Goal: Use online tool/utility: Utilize a website feature to perform a specific function

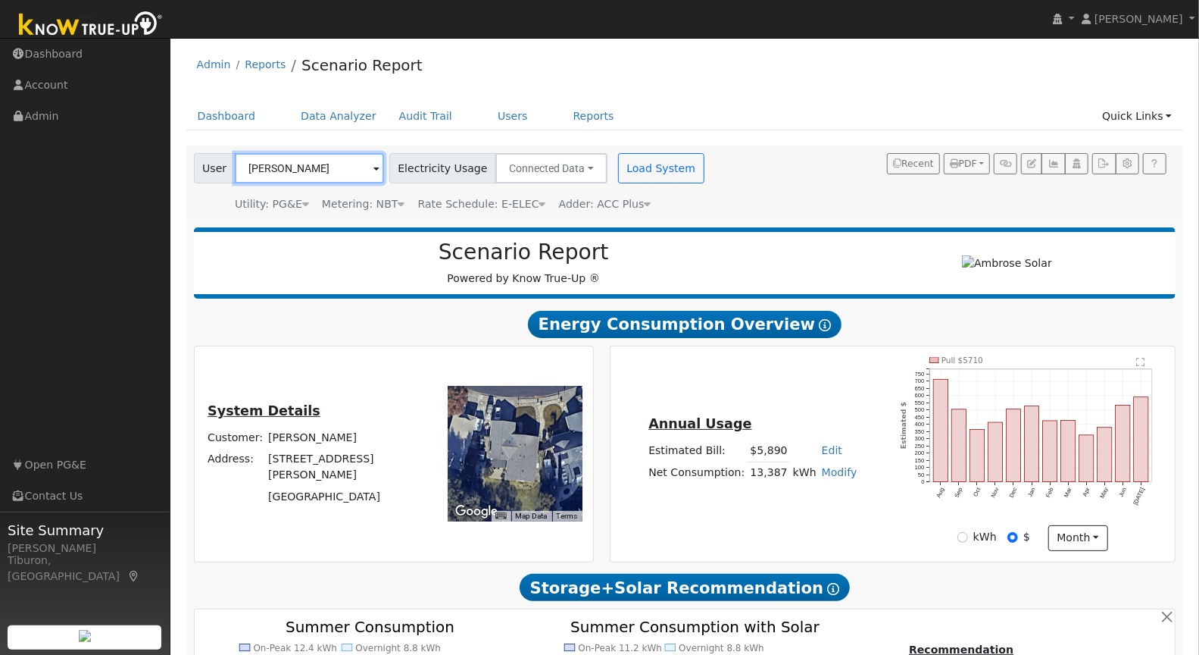
click at [305, 171] on input "[PERSON_NAME]" at bounding box center [309, 168] width 149 height 30
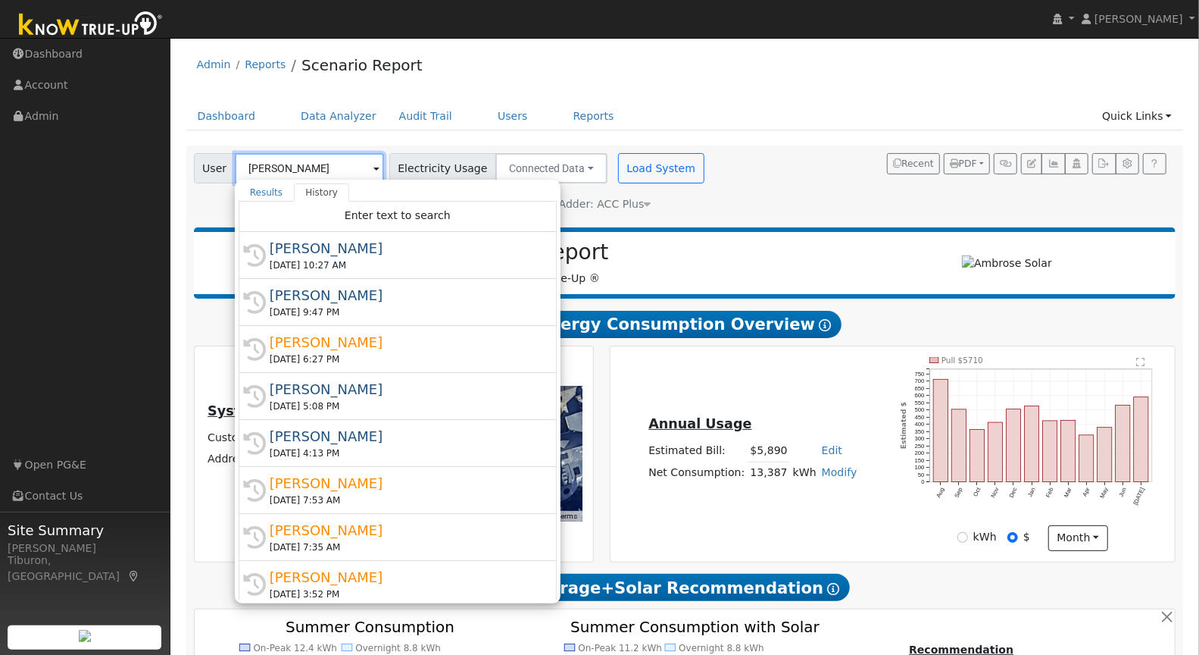
click at [305, 171] on input "[PERSON_NAME]" at bounding box center [309, 168] width 149 height 30
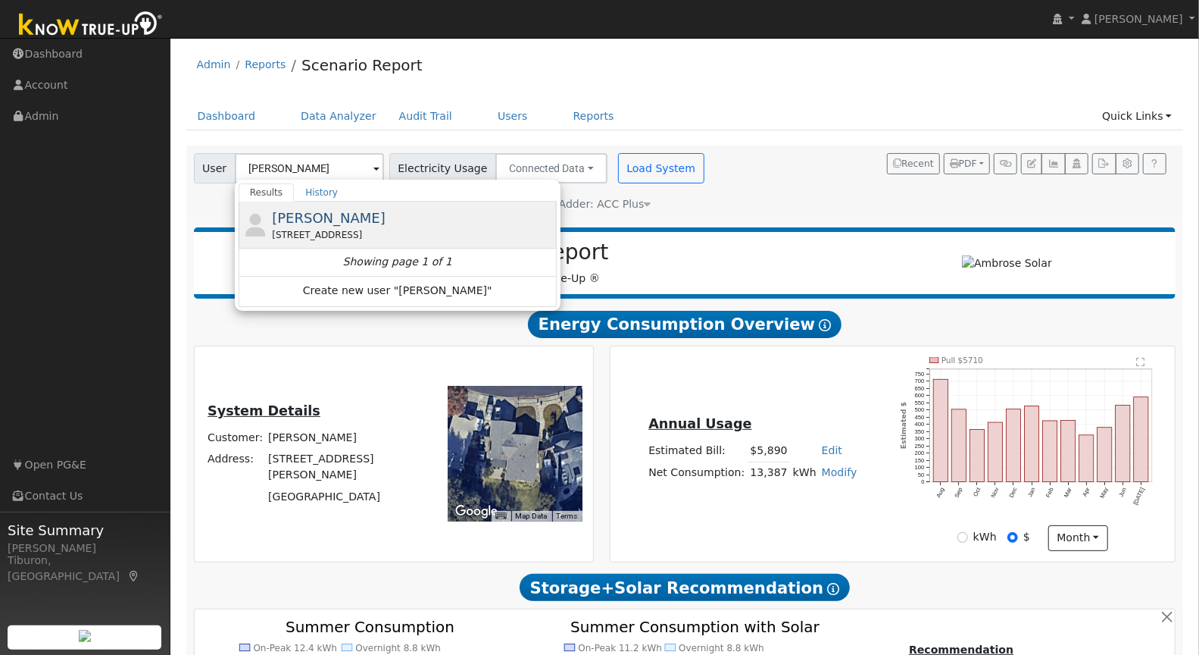
click at [332, 228] on div "4072 Cameron Road, Cameron Park, CA 95682" at bounding box center [412, 235] width 281 height 14
type input "[PERSON_NAME]"
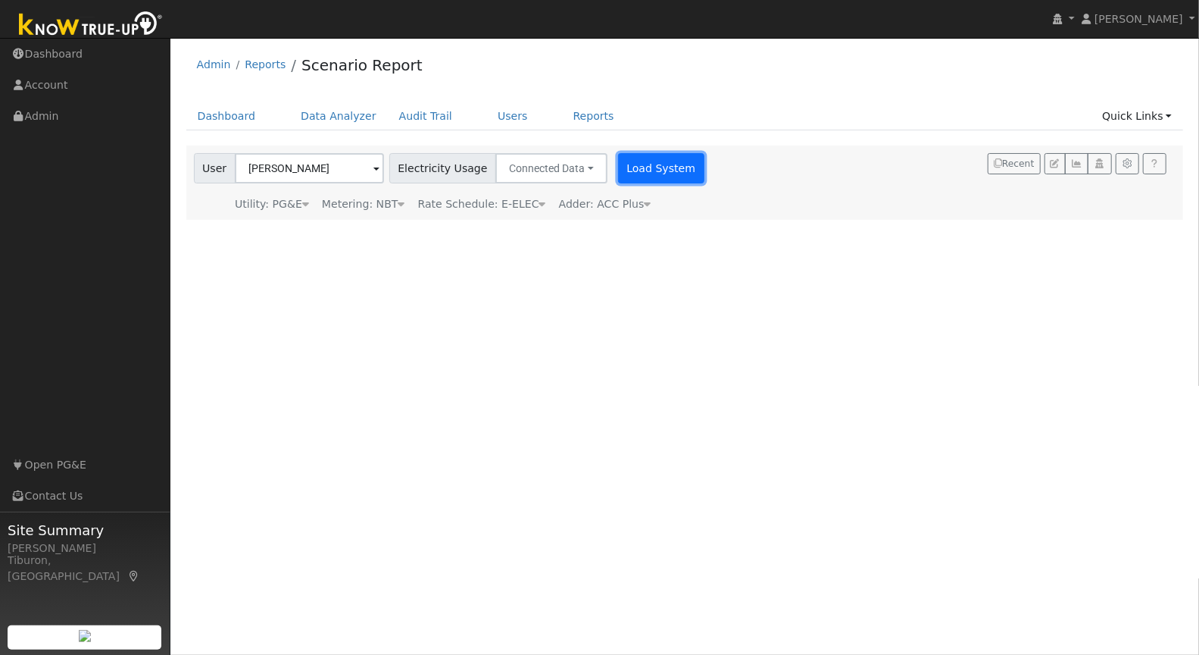
click at [639, 160] on button "Load System" at bounding box center [661, 168] width 86 height 30
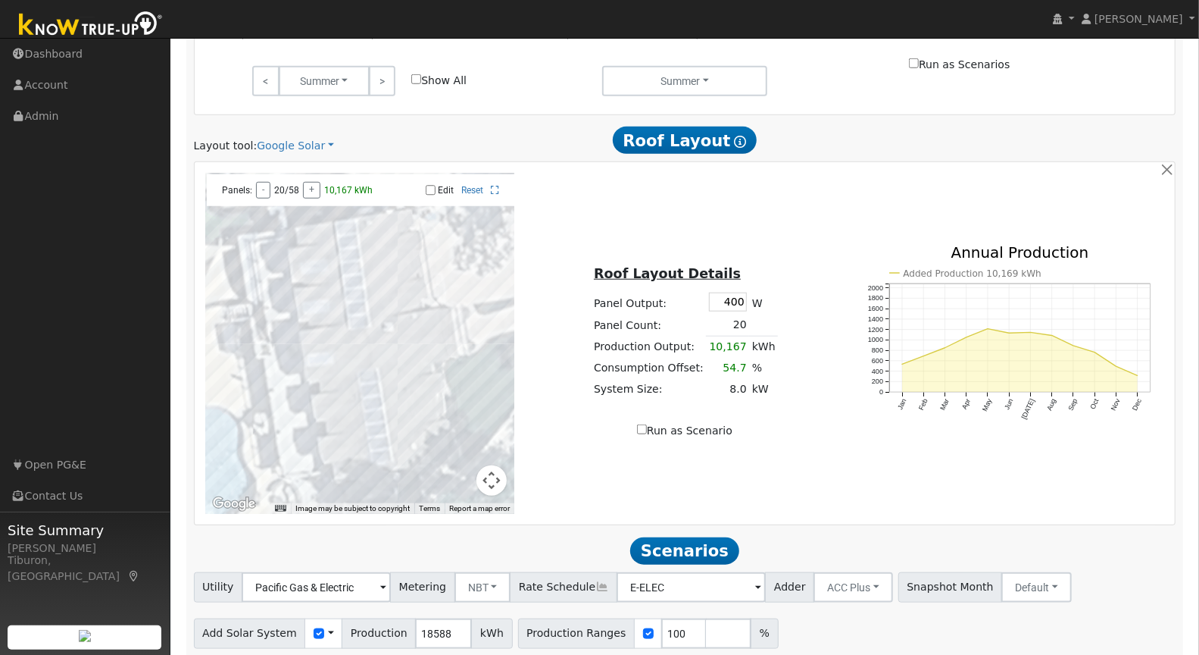
scroll to position [804, 0]
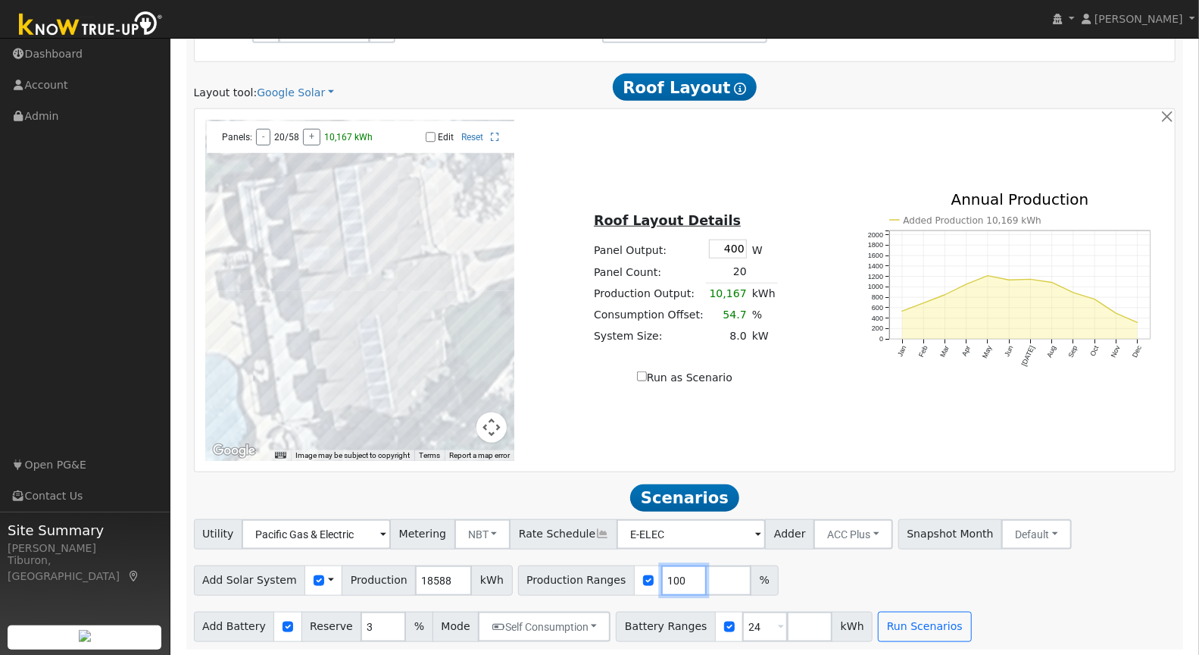
drag, startPoint x: 662, startPoint y: 575, endPoint x: 603, endPoint y: 570, distance: 59.3
click at [603, 570] on div "Production Ranges 100 %" at bounding box center [648, 580] width 261 height 30
type input "114"
drag, startPoint x: 747, startPoint y: 621, endPoint x: 723, endPoint y: 623, distance: 24.3
click at [723, 623] on div "Battery Ranges 24 Overrides Reserve % Mode None None Self Consumption Peak Savi…" at bounding box center [744, 626] width 257 height 30
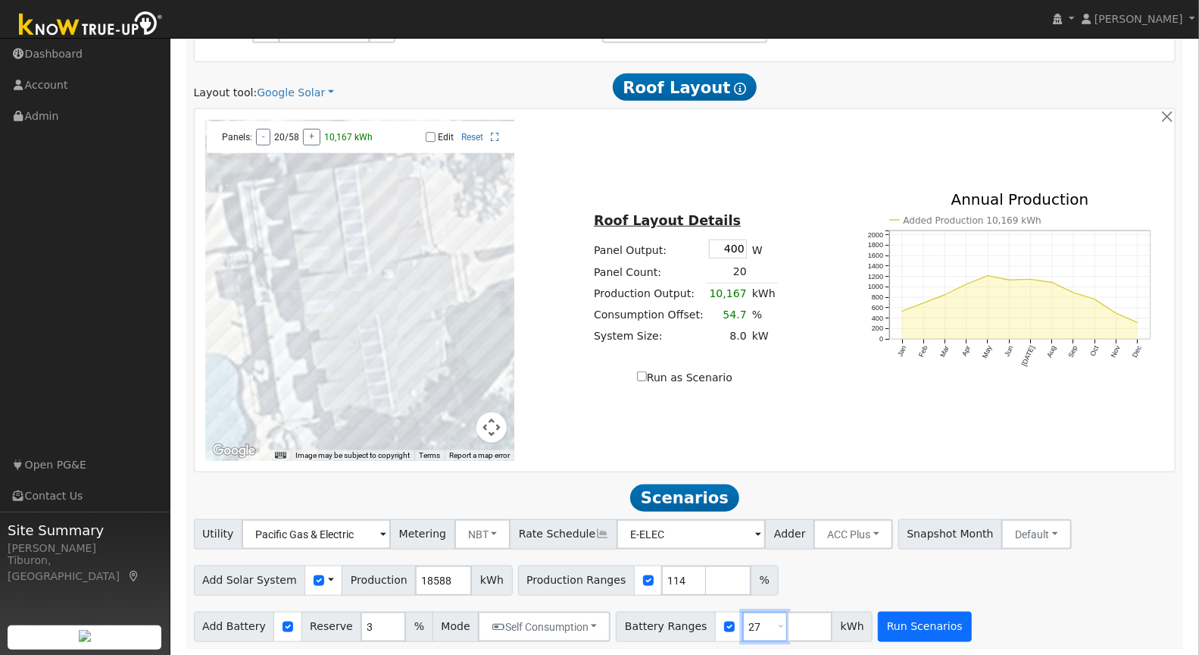
type input "27"
click at [901, 624] on button "Run Scenarios" at bounding box center [924, 626] width 93 height 30
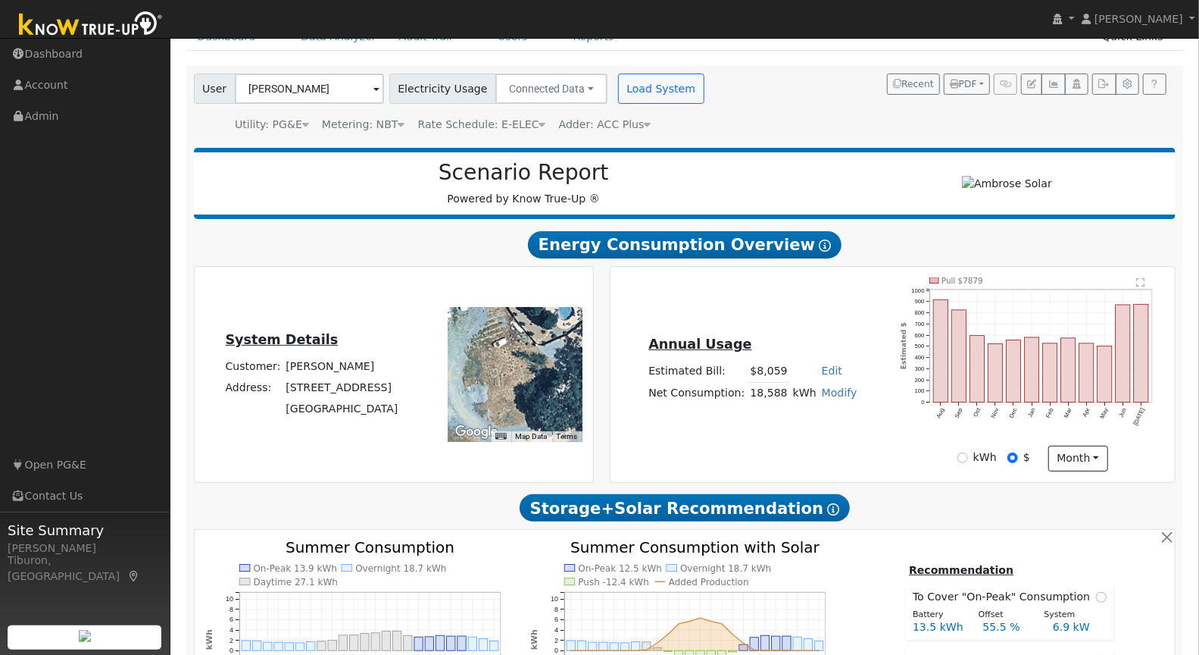
scroll to position [0, 0]
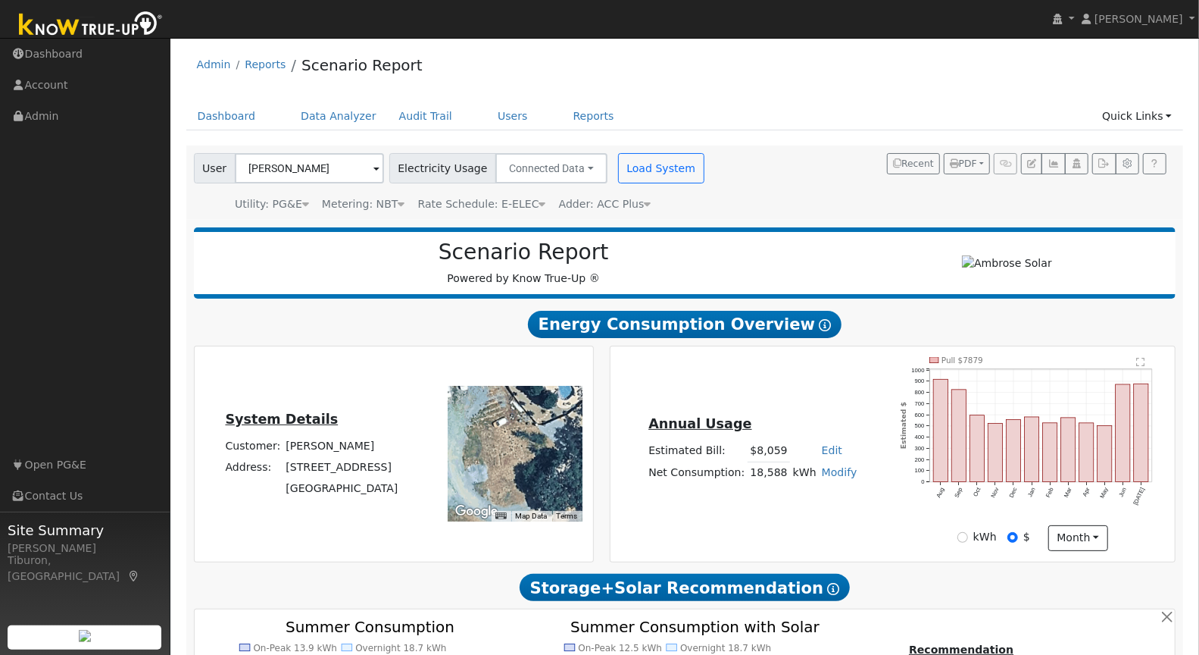
type input "$49,443"
type input "$32,400"
type input "$24,553"
type input "14.1"
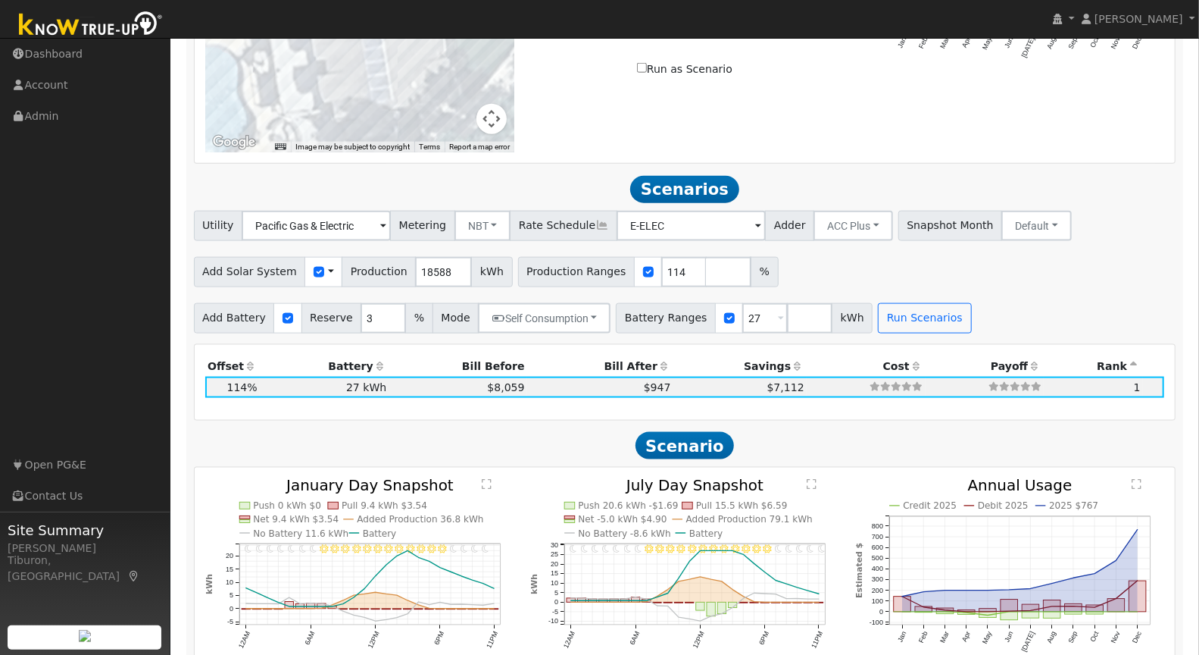
scroll to position [1046, 0]
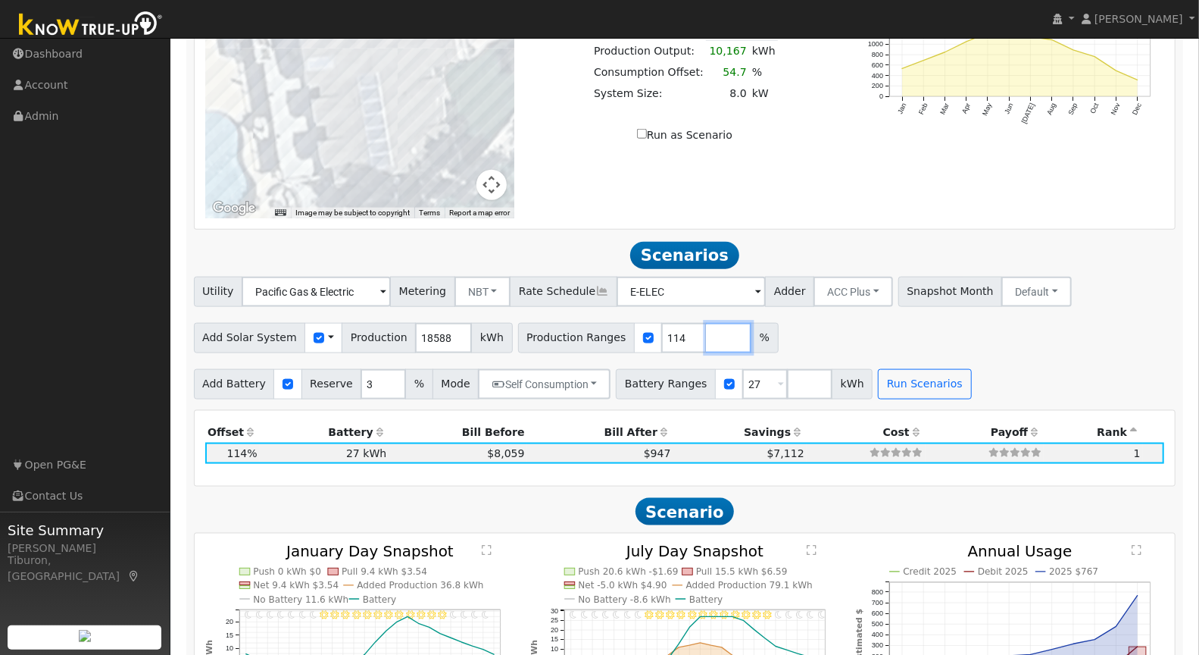
click at [706, 336] on input "number" at bounding box center [728, 338] width 45 height 30
type input "143"
click at [787, 380] on input "number" at bounding box center [809, 384] width 45 height 30
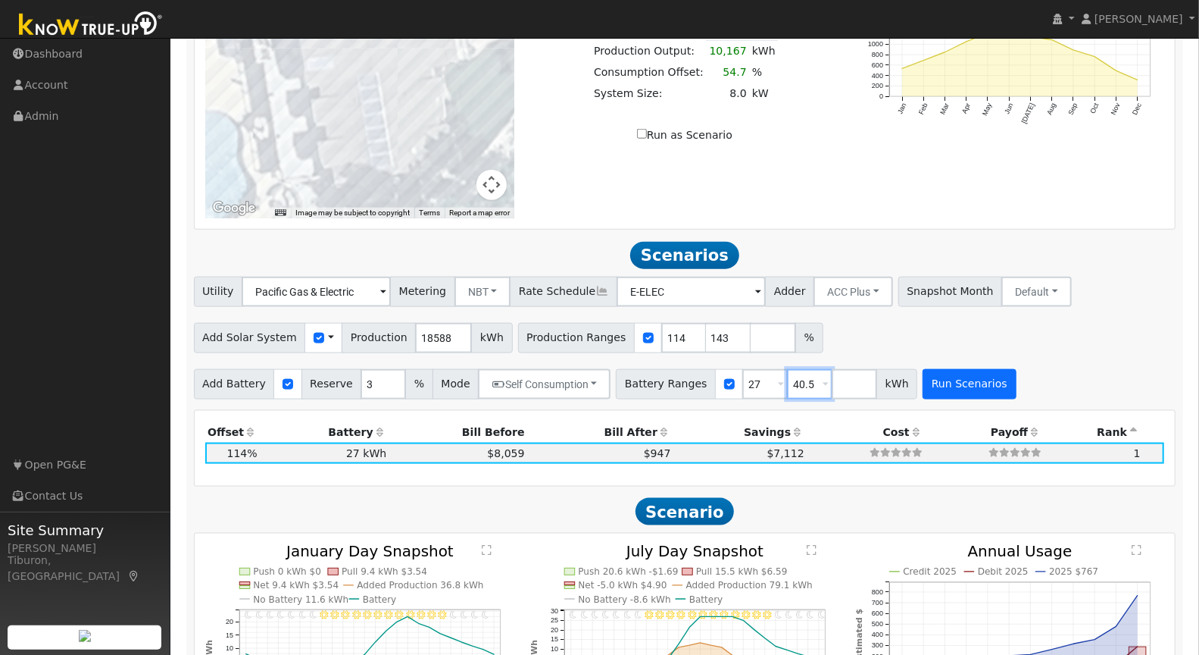
type input "40.5"
click at [943, 379] on button "Run Scenarios" at bounding box center [969, 384] width 93 height 30
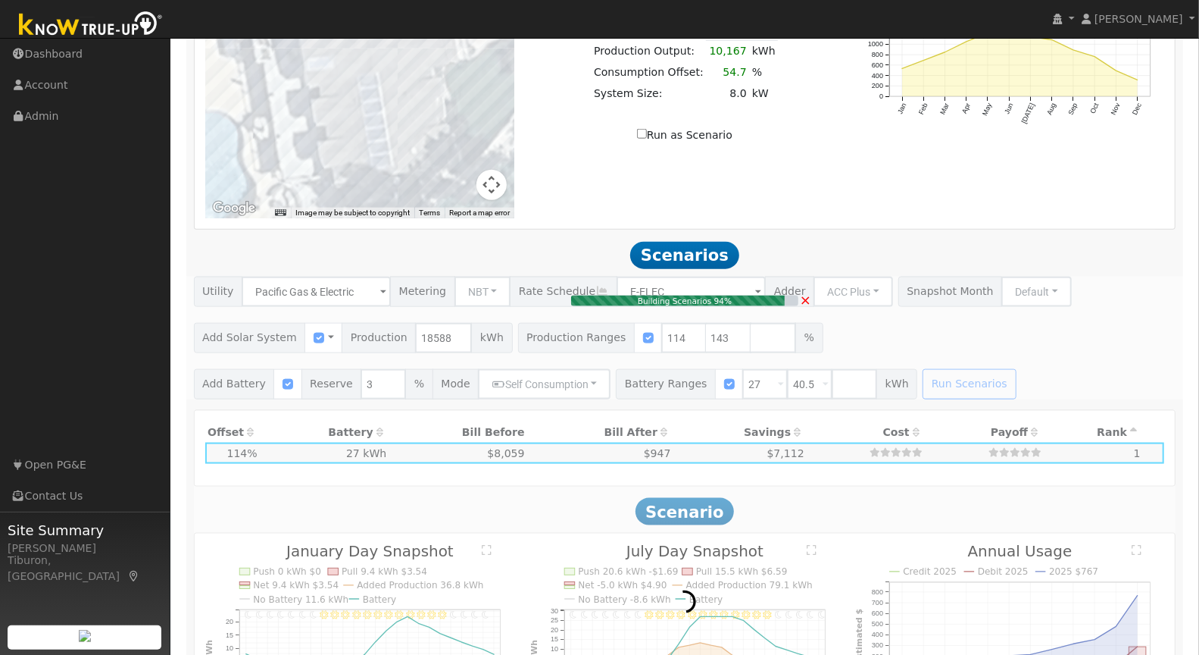
type input "$62,022"
type input "$28,327"
type input "17.7"
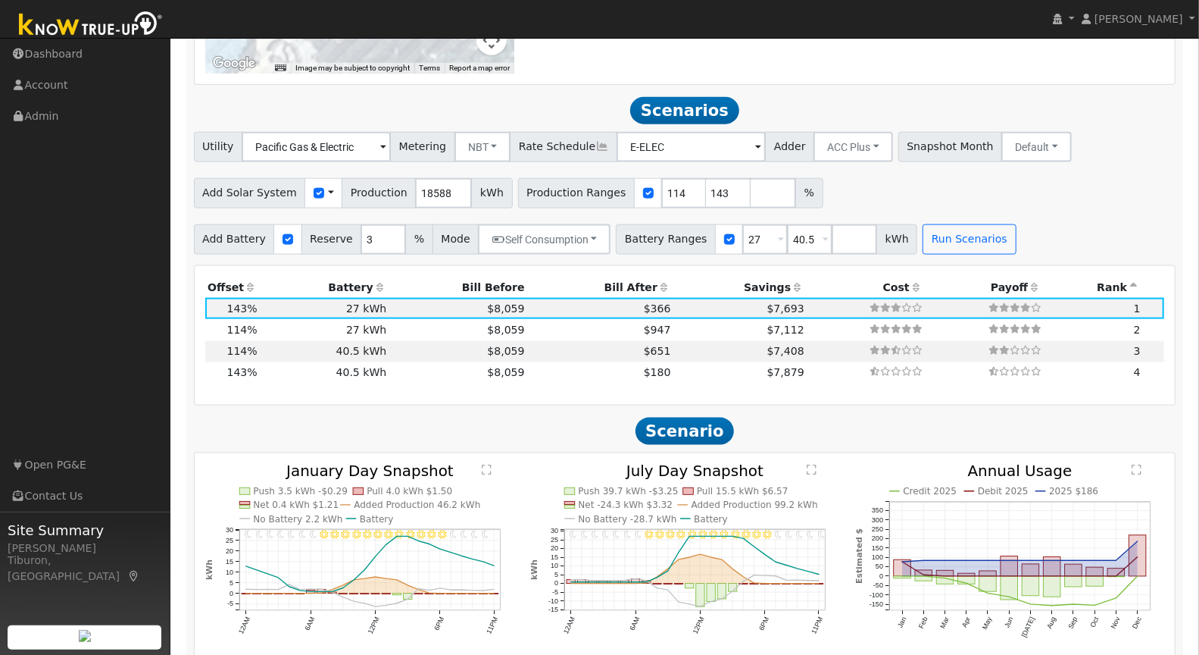
scroll to position [1239, 0]
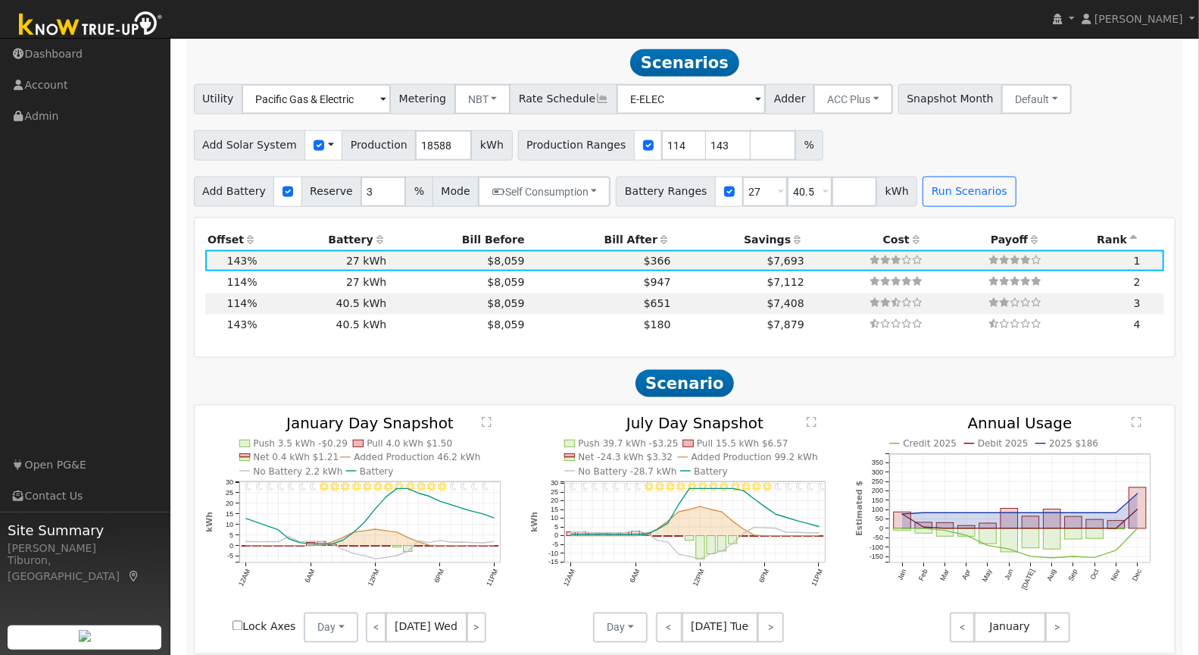
click at [623, 235] on th "Bill After" at bounding box center [600, 239] width 146 height 21
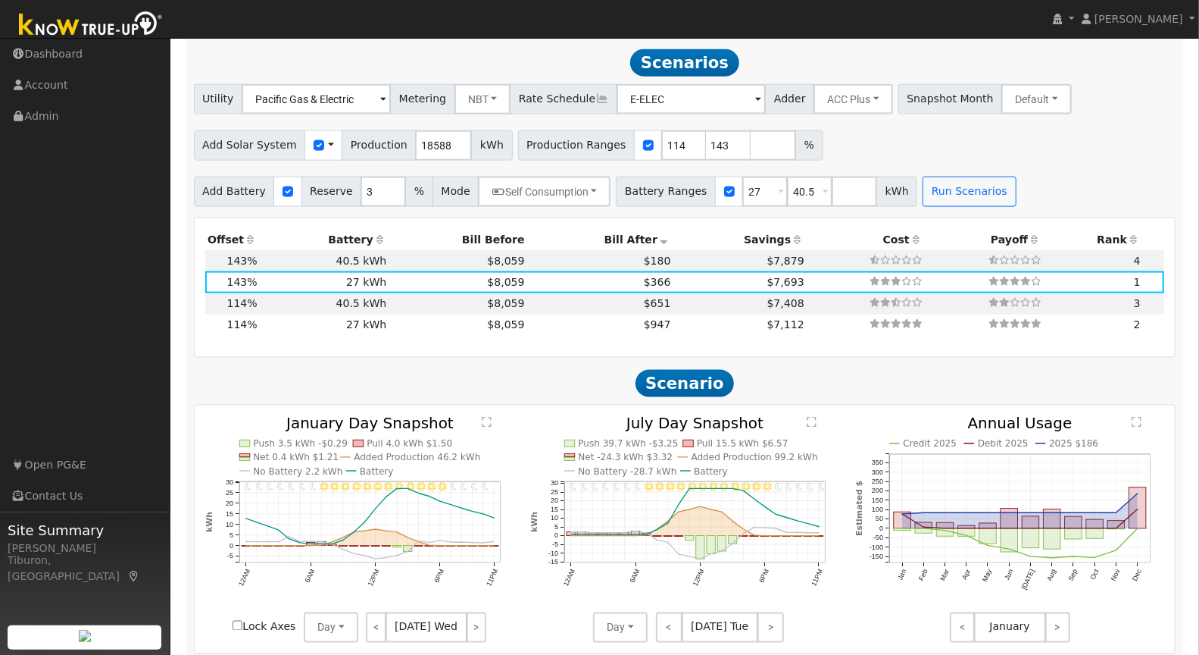
click at [595, 347] on div "Production Offset Battery Reserve Mode ACC Push Incentive Bill Before Bill Afte…" at bounding box center [685, 287] width 981 height 139
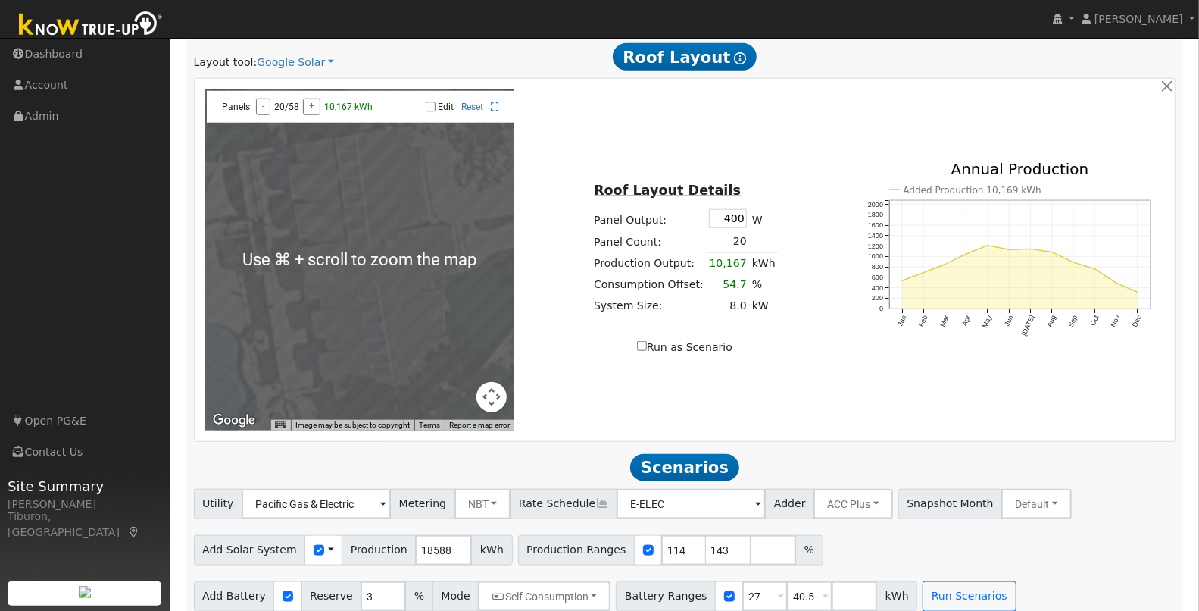
scroll to position [0, 0]
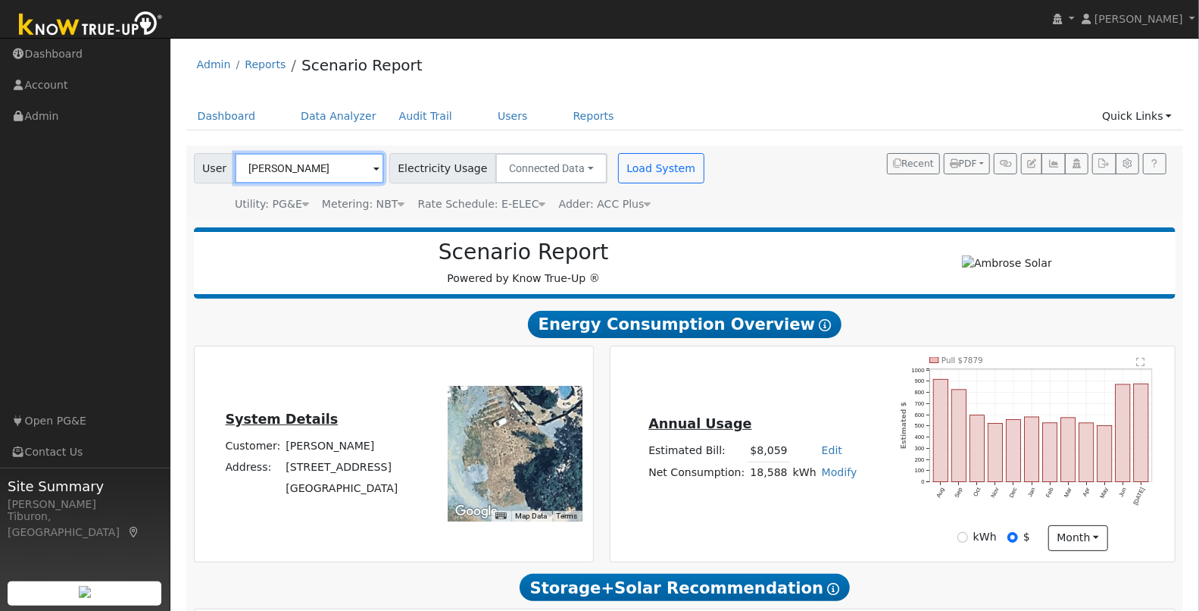
click at [292, 170] on input "[PERSON_NAME]" at bounding box center [309, 168] width 149 height 30
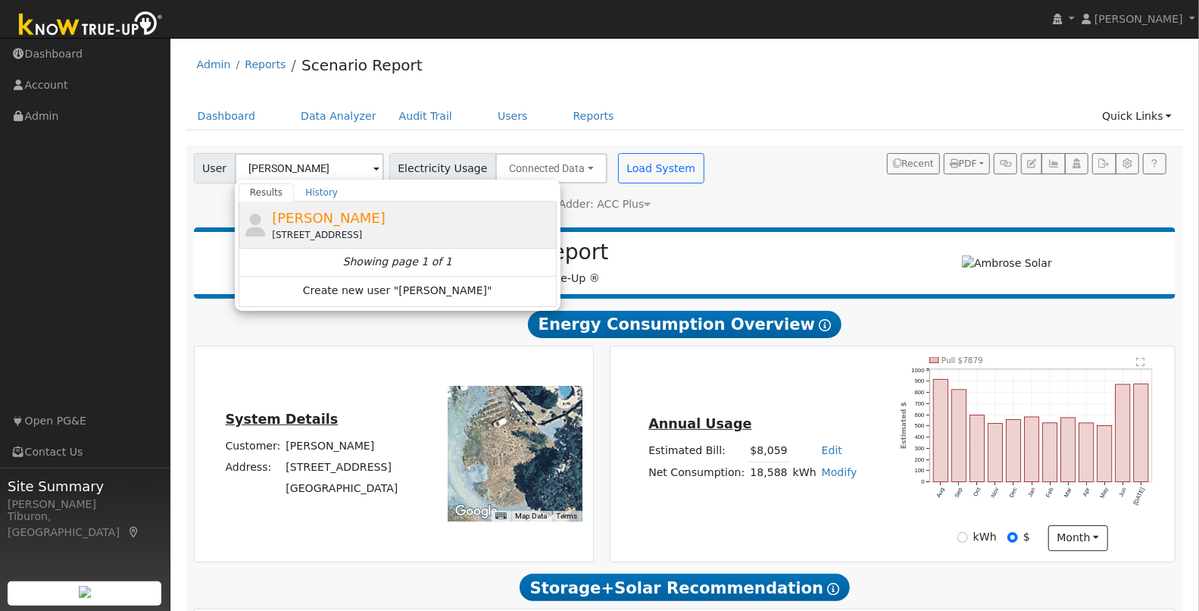
click at [336, 221] on span "[PERSON_NAME]" at bounding box center [329, 218] width 114 height 16
type input "[PERSON_NAME]"
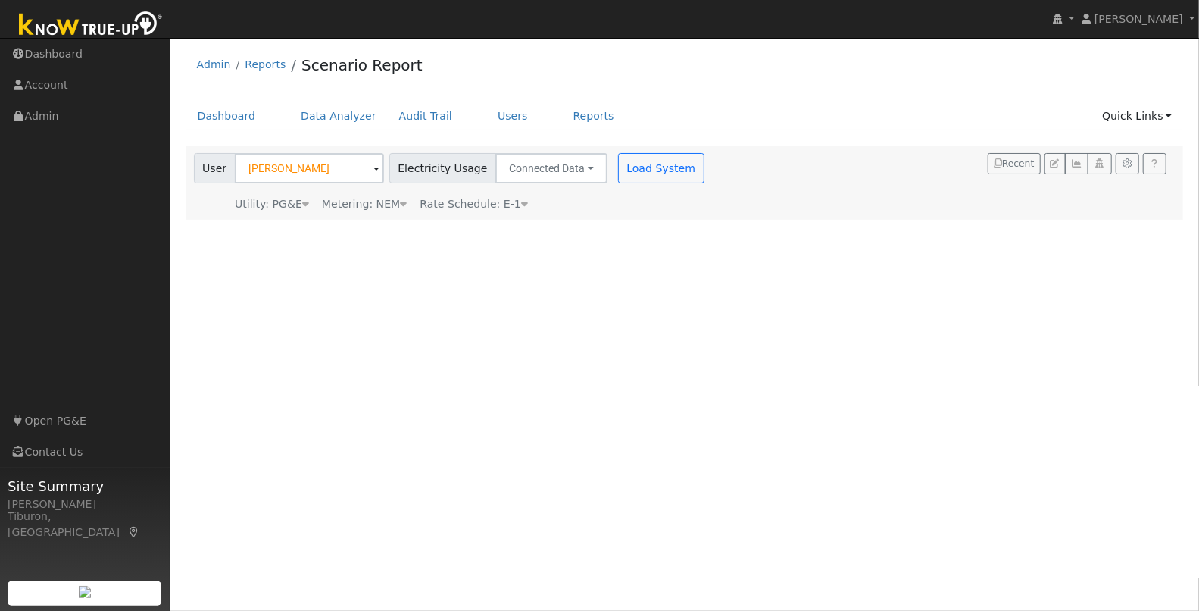
click at [393, 202] on div "Metering: NEM" at bounding box center [364, 204] width 85 height 16
click at [418, 229] on button "NEM" at bounding box center [426, 227] width 59 height 30
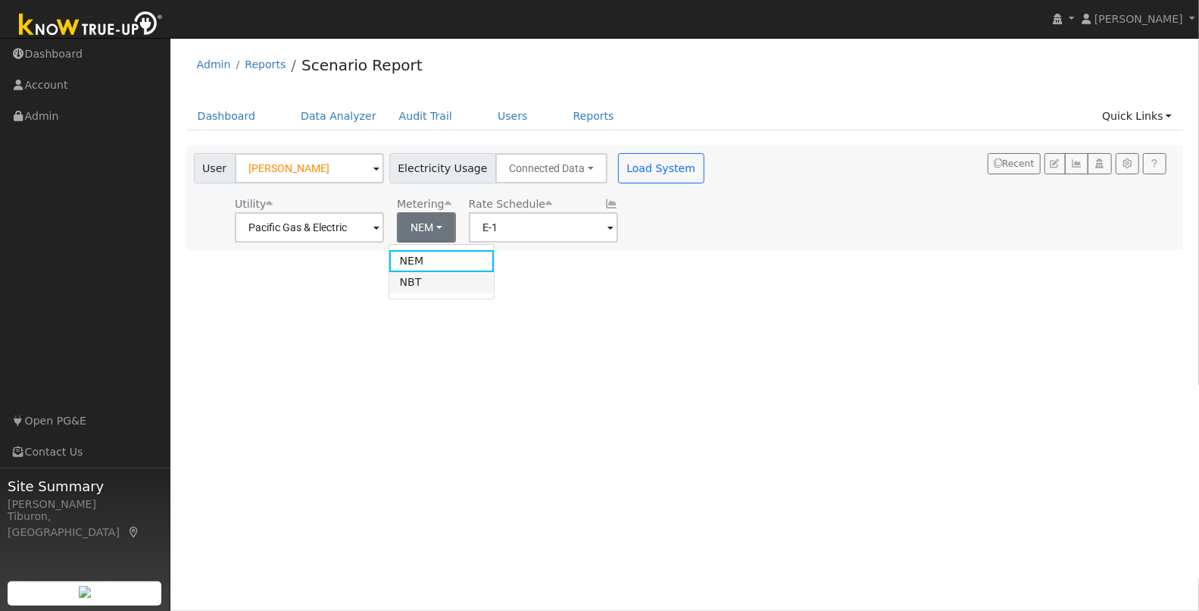
click at [421, 279] on link "NBT" at bounding box center [441, 282] width 105 height 21
type input "E-ELEC"
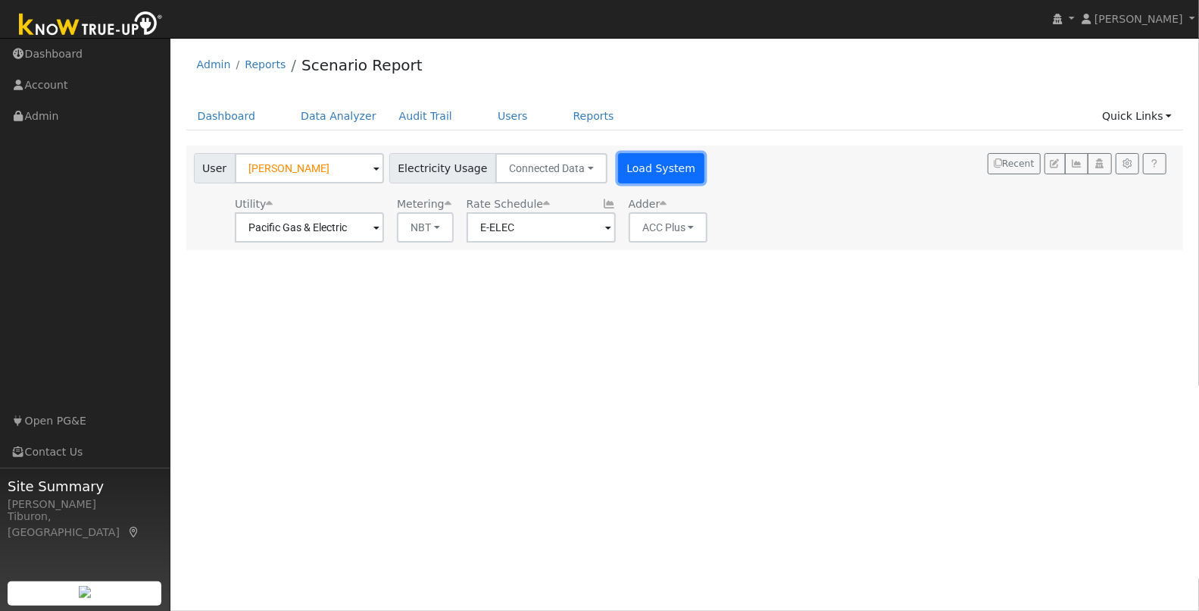
click at [640, 163] on button "Load System" at bounding box center [661, 168] width 86 height 30
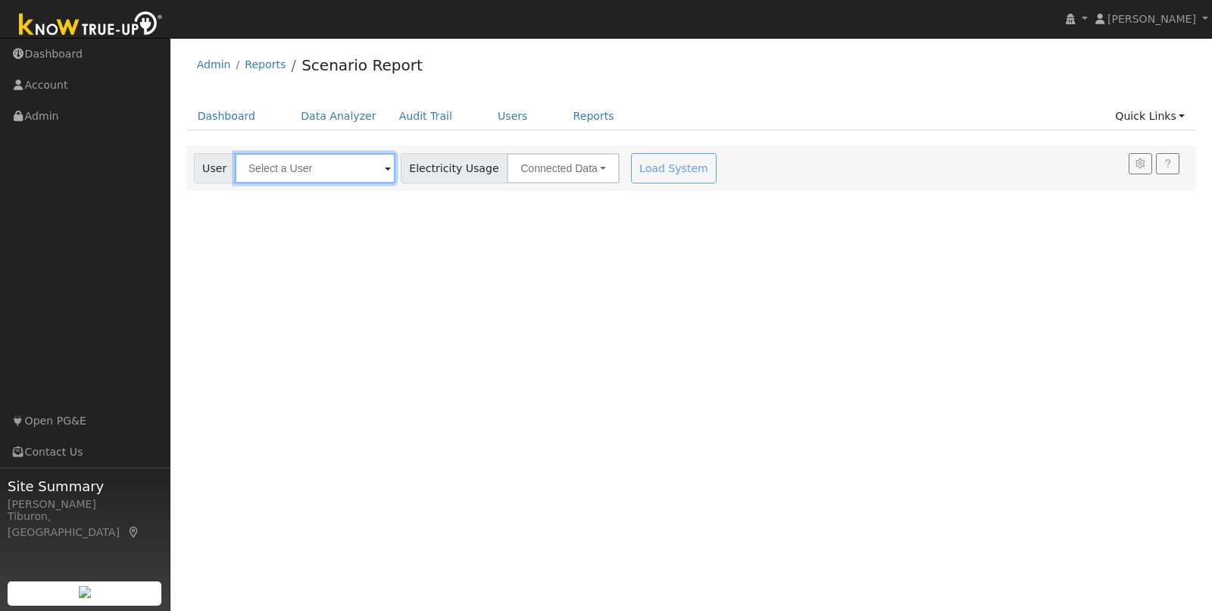
click at [310, 175] on input "text" at bounding box center [315, 168] width 161 height 30
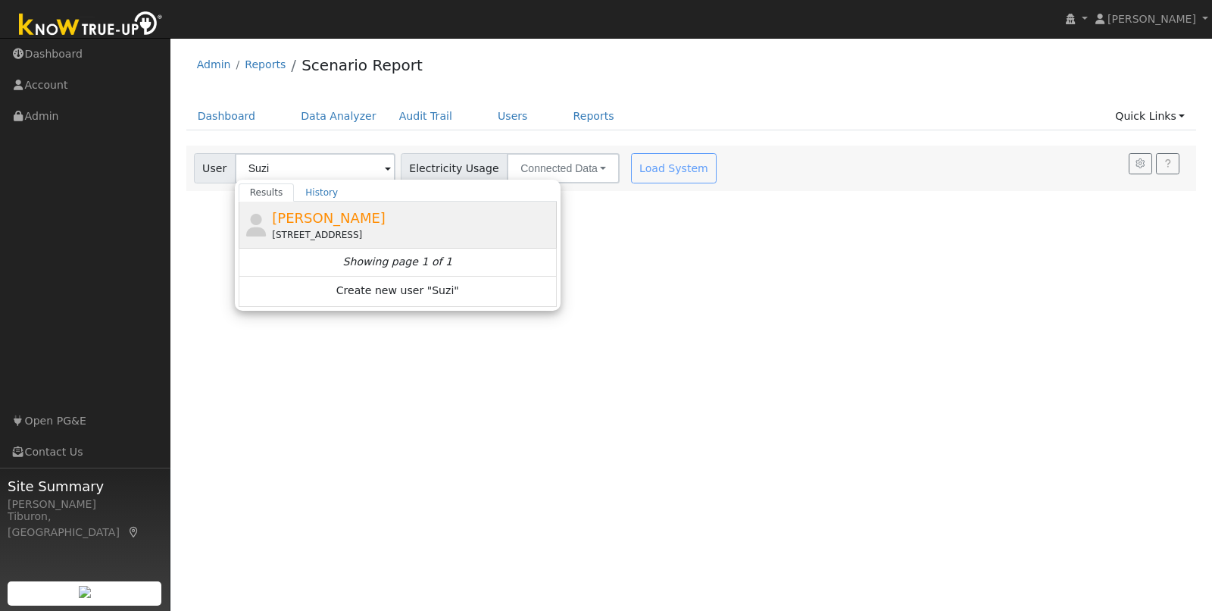
click at [306, 218] on span "[PERSON_NAME]" at bounding box center [329, 218] width 114 height 16
type input "[PERSON_NAME]"
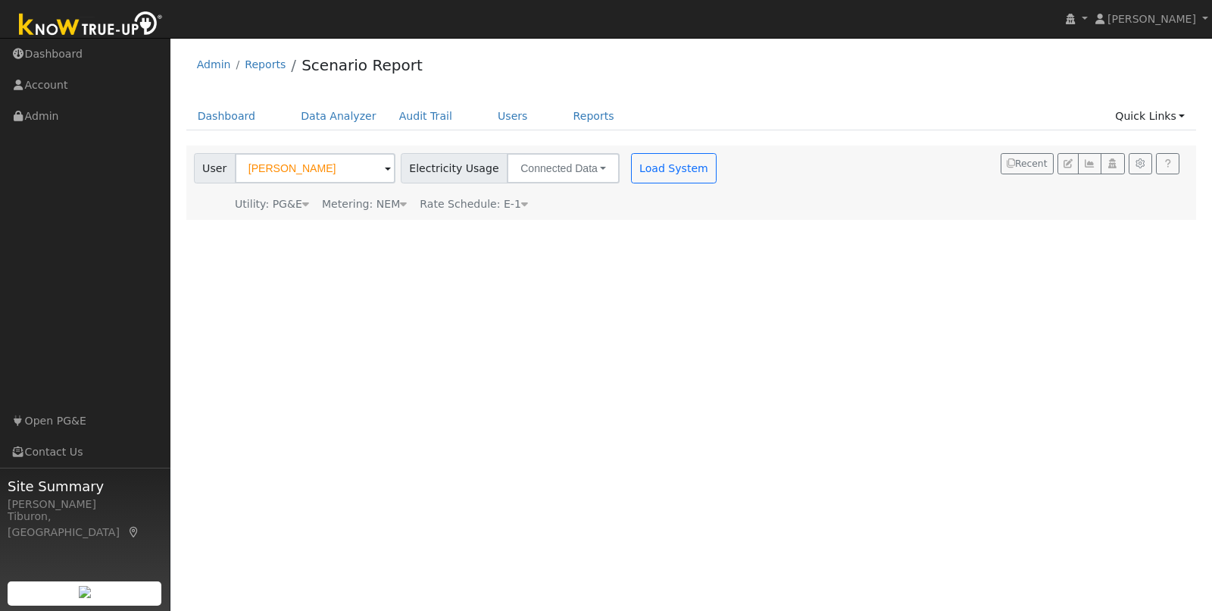
click at [400, 205] on icon at bounding box center [403, 204] width 7 height 11
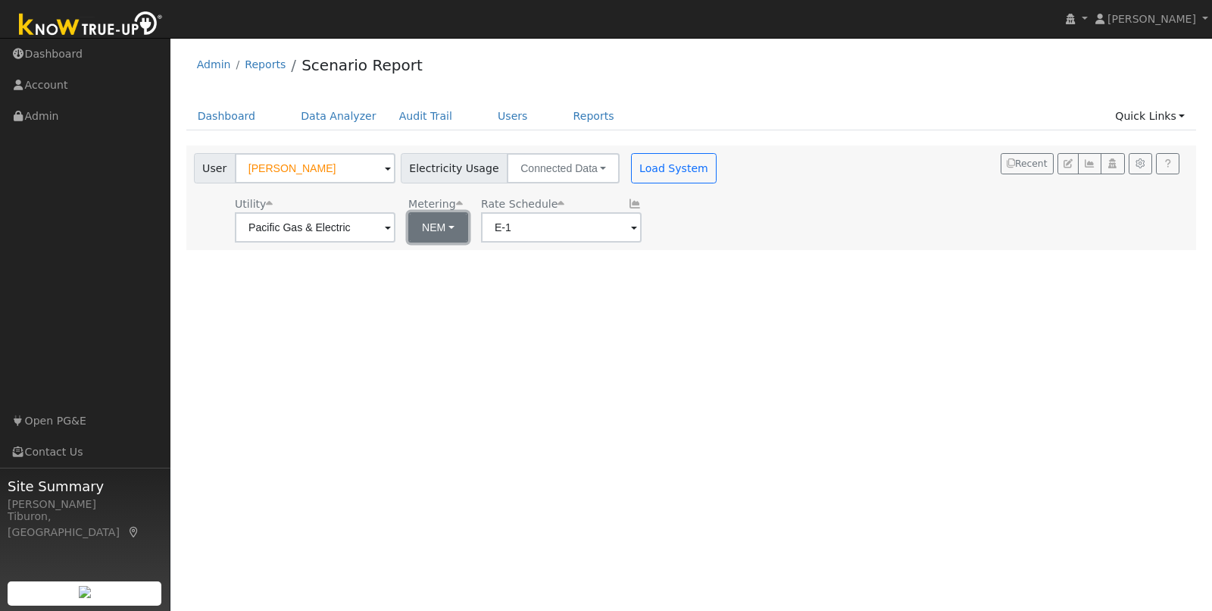
click at [421, 227] on button "NEM" at bounding box center [438, 227] width 60 height 30
click at [436, 279] on link "NBT" at bounding box center [443, 282] width 105 height 21
type input "E-ELEC"
click at [637, 172] on button "Load System" at bounding box center [674, 168] width 86 height 30
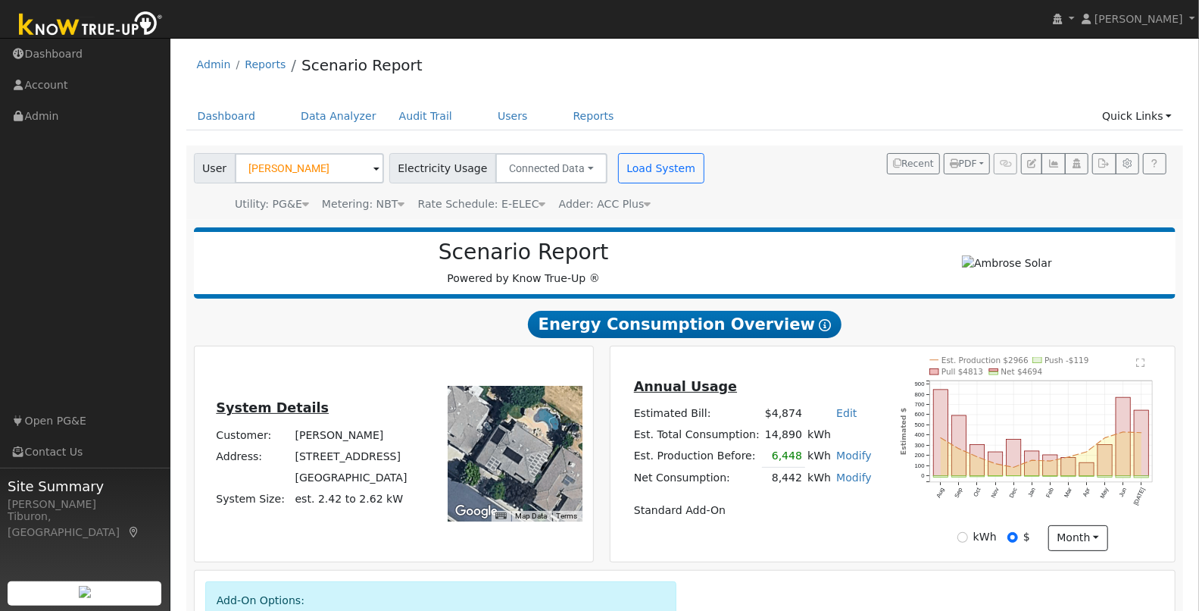
click at [512, 203] on span "Rate Schedule: E-ELEC" at bounding box center [482, 204] width 128 height 12
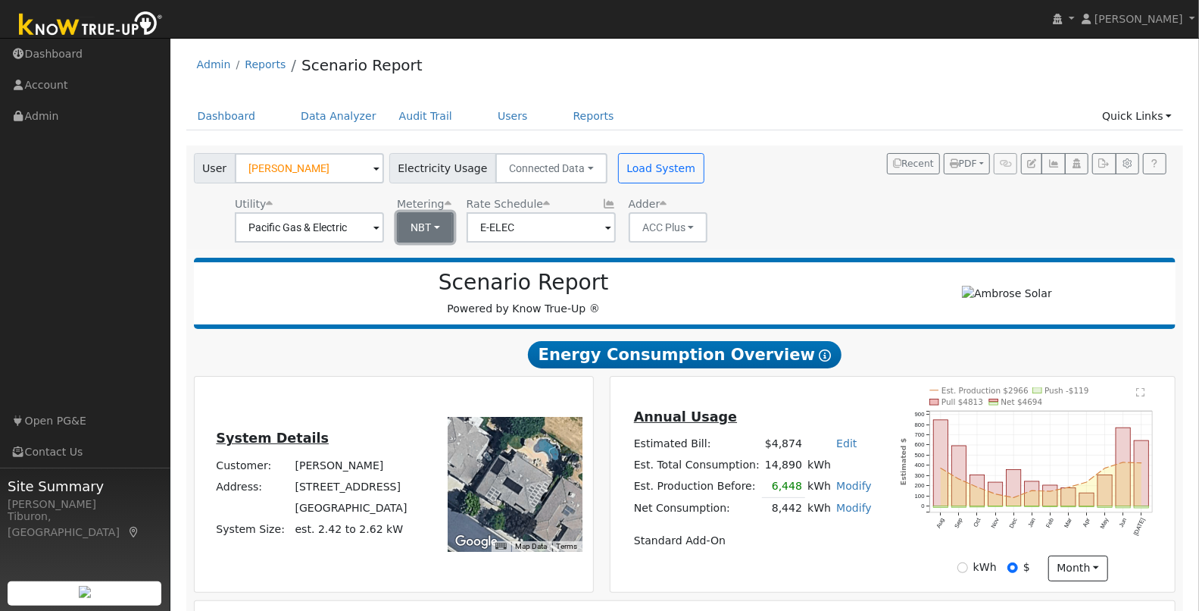
click at [429, 230] on button "NBT" at bounding box center [425, 227] width 57 height 30
click at [759, 196] on div "User [PERSON_NAME] Account Default Account Default Account [STREET_ADDRESS] Pri…" at bounding box center [682, 195] width 983 height 95
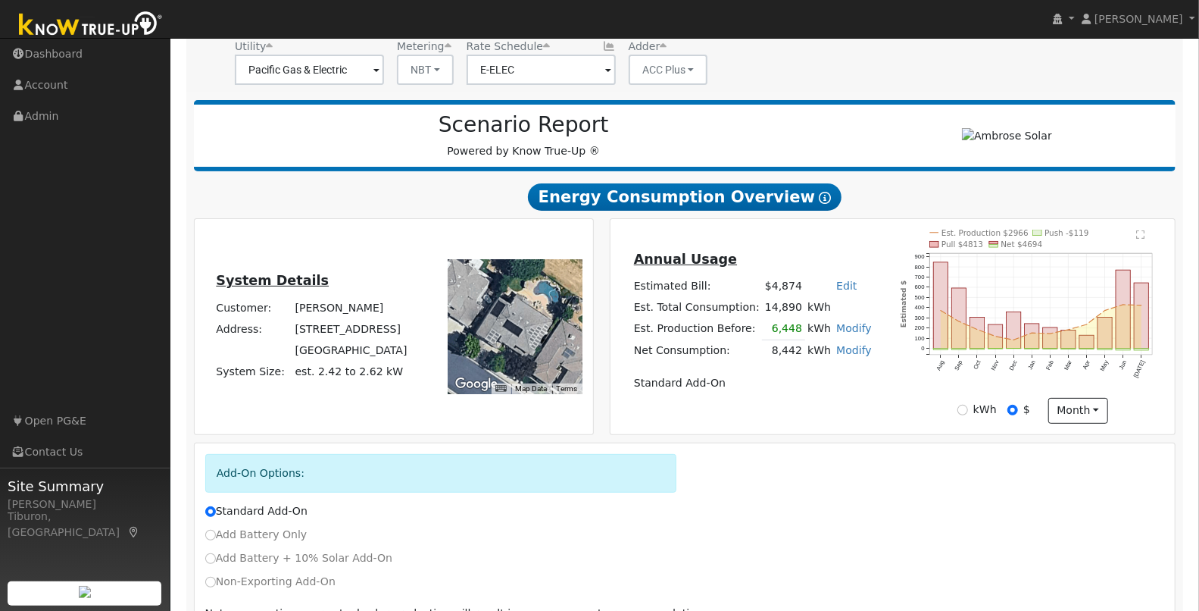
scroll to position [237, 0]
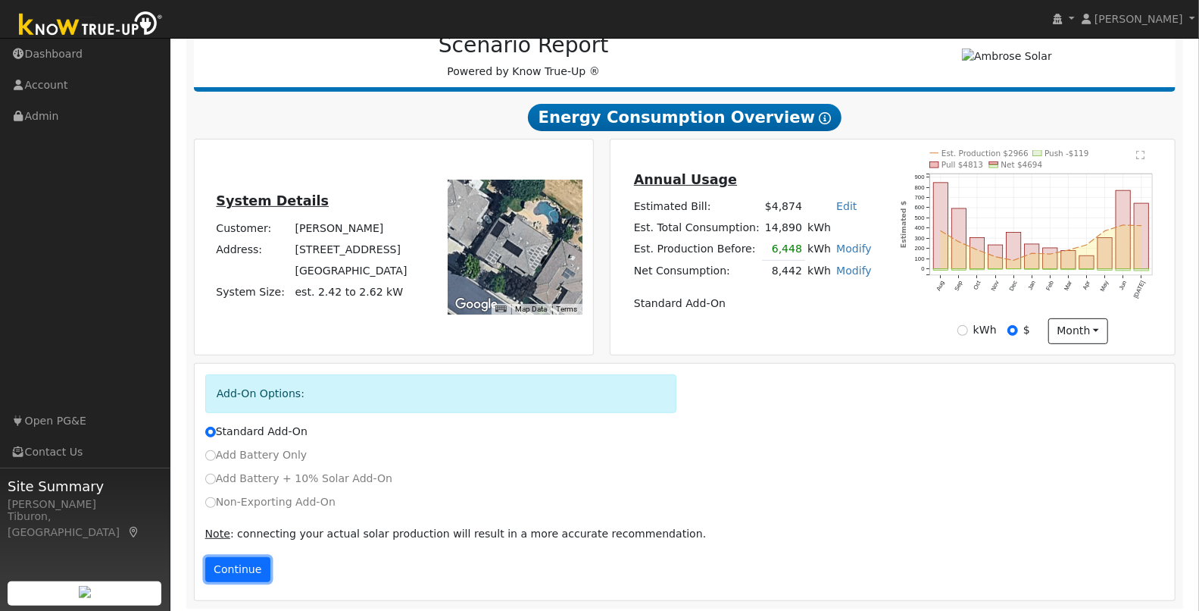
click at [232, 562] on button "Continue" at bounding box center [237, 570] width 65 height 26
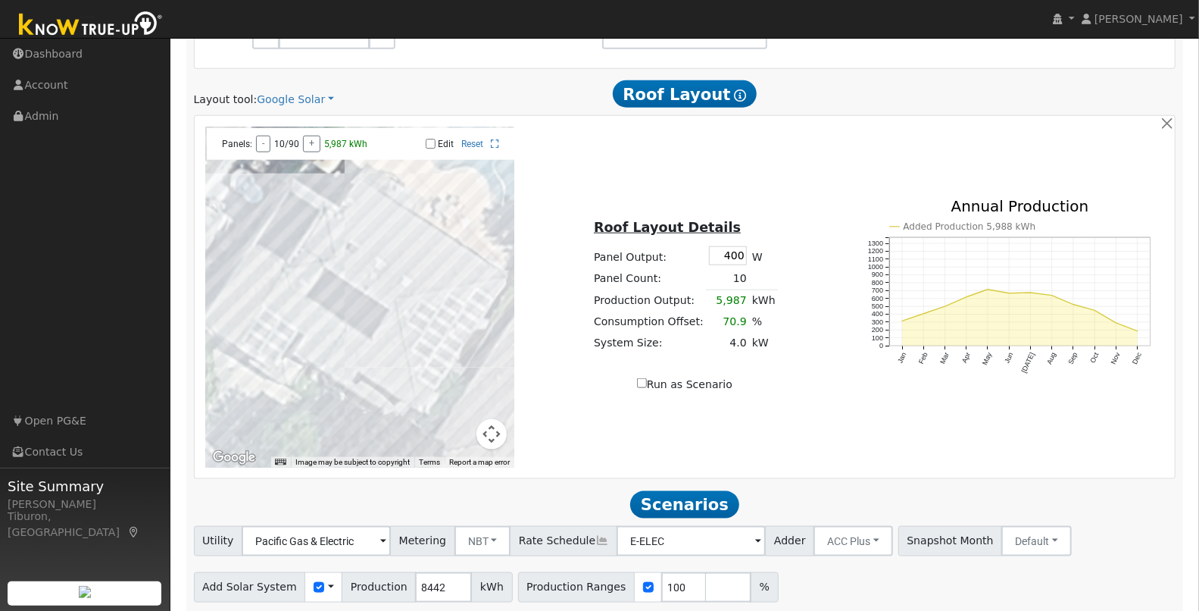
scroll to position [1050, 0]
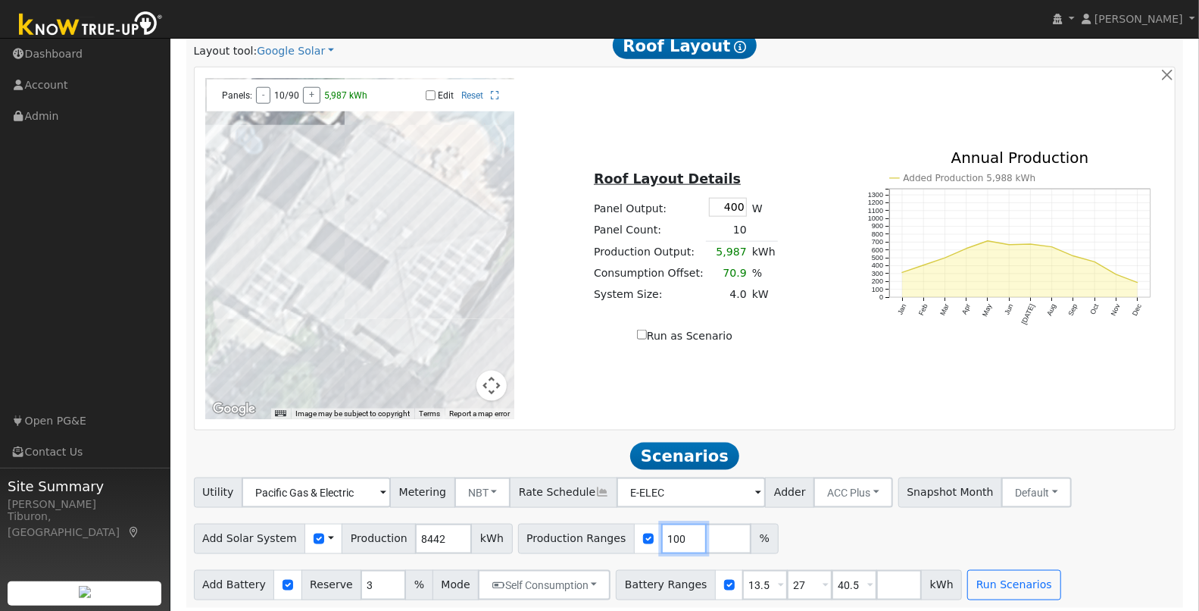
drag, startPoint x: 665, startPoint y: 533, endPoint x: 629, endPoint y: 531, distance: 35.7
click at [629, 531] on div "Production Ranges 100 %" at bounding box center [648, 539] width 261 height 30
type input "137"
drag, startPoint x: 750, startPoint y: 577, endPoint x: 700, endPoint y: 568, distance: 50.8
click at [700, 570] on div "Battery Ranges 13.5 Overrides Reserve % Mode None None Self Consumption Peak Sa…" at bounding box center [789, 585] width 346 height 30
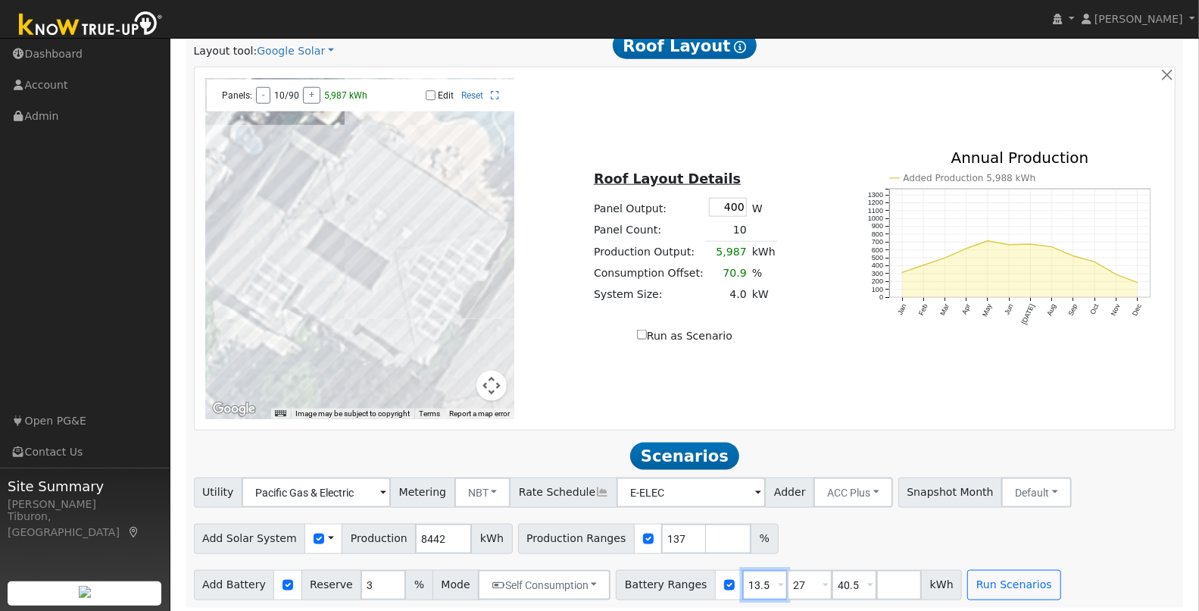
type input "27"
type input "40.5"
type input "27"
drag, startPoint x: 798, startPoint y: 583, endPoint x: 757, endPoint y: 576, distance: 41.5
click at [757, 576] on div "Battery Ranges 27 Overrides Reserve % Mode None None Self Consumption Peak Savi…" at bounding box center [767, 585] width 302 height 30
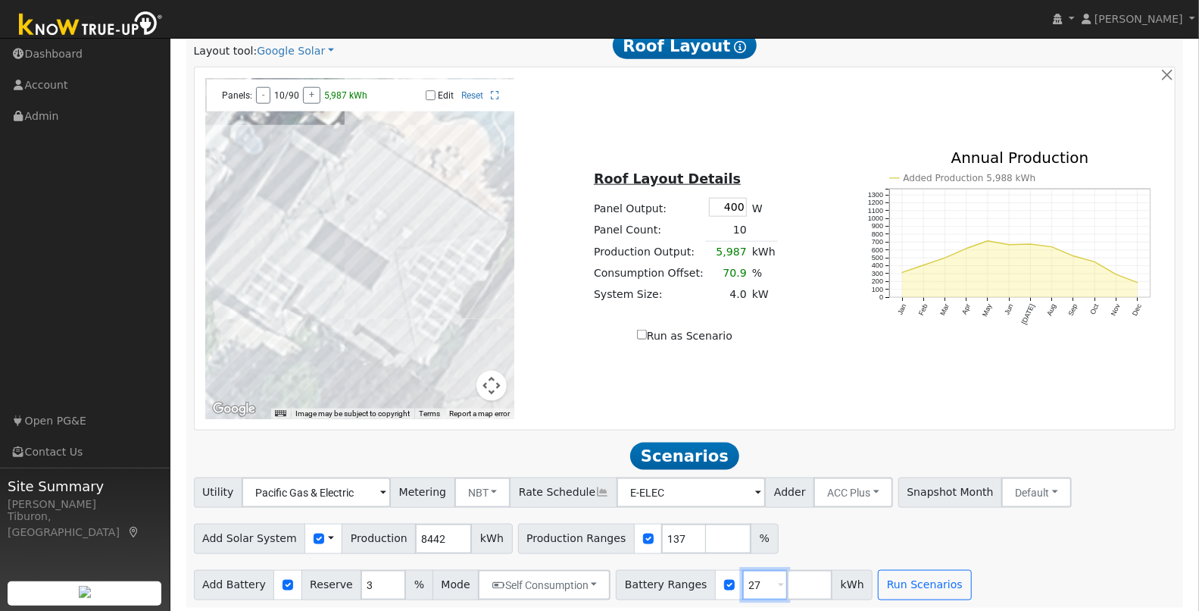
click at [743, 580] on input "27" at bounding box center [765, 585] width 45 height 30
click at [746, 580] on input "27" at bounding box center [765, 585] width 45 height 30
drag, startPoint x: 744, startPoint y: 580, endPoint x: 858, endPoint y: 555, distance: 117.3
click at [718, 578] on div "Battery Ranges 27 Overrides Reserve % Mode None None Self Consumption Peak Savi…" at bounding box center [744, 585] width 257 height 30
click at [903, 580] on button "Run Scenarios" at bounding box center [924, 585] width 93 height 30
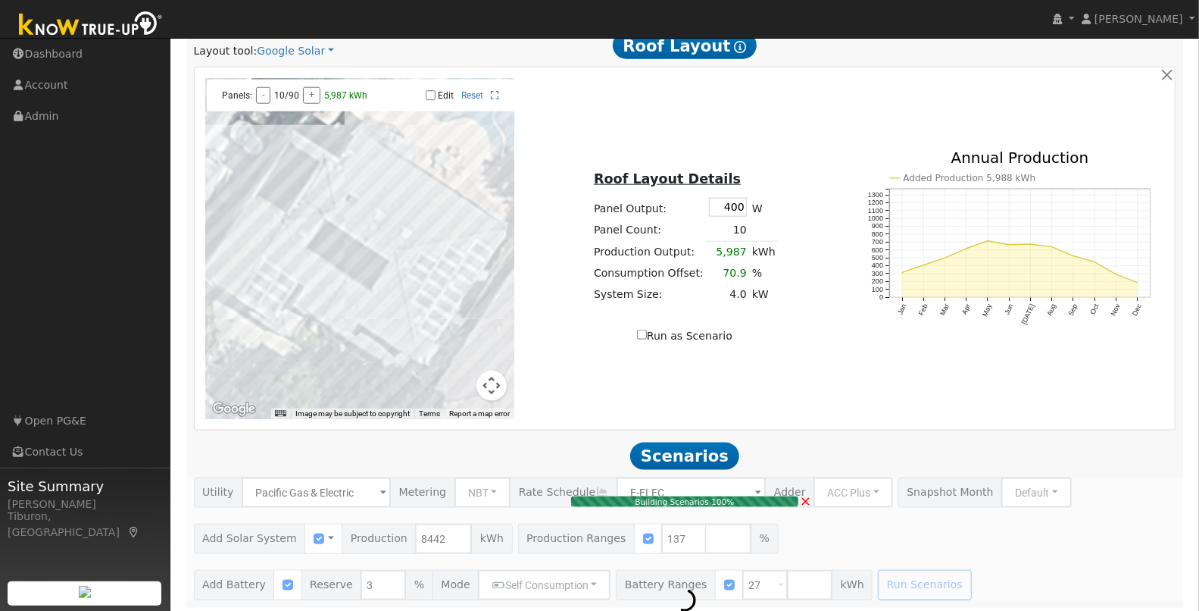
type input "7.7"
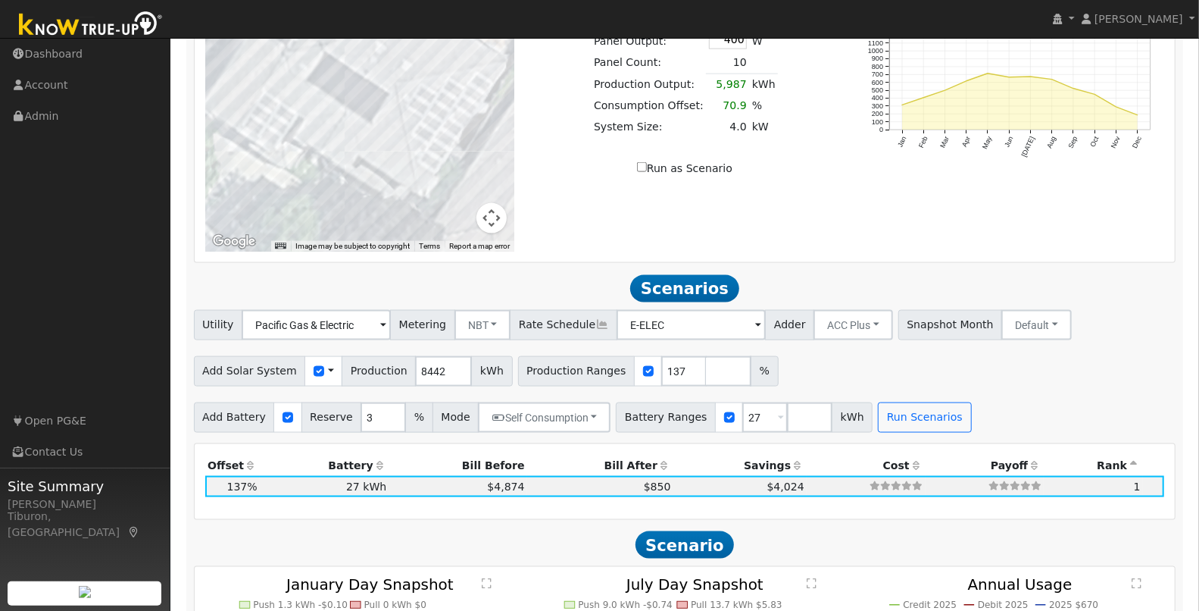
scroll to position [1285, 0]
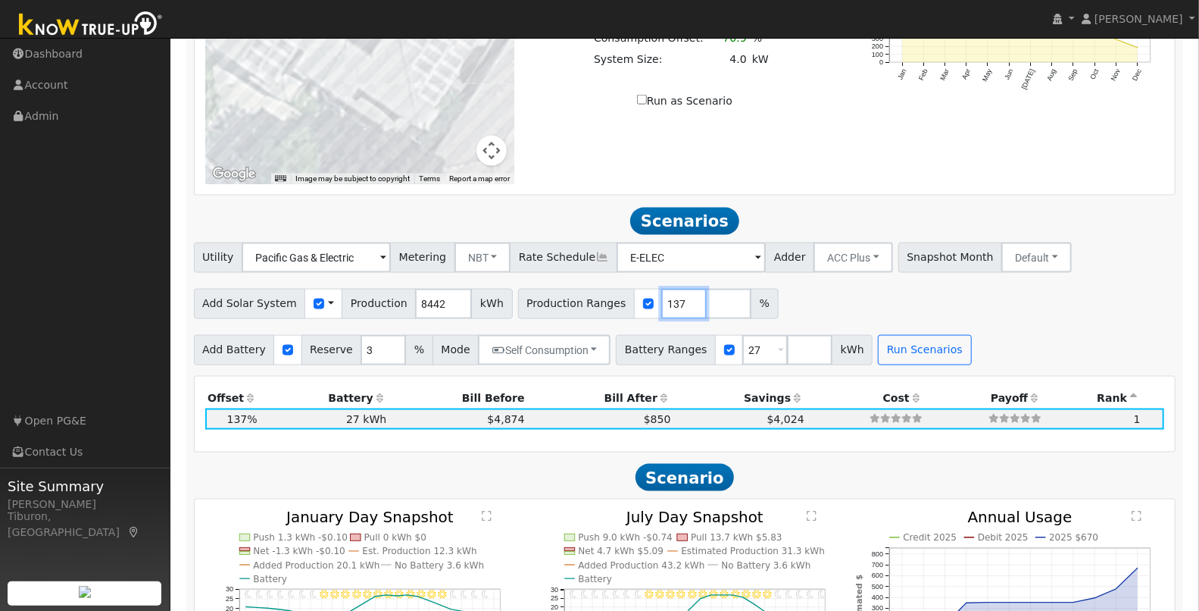
drag, startPoint x: 665, startPoint y: 299, endPoint x: 639, endPoint y: 305, distance: 26.5
click at [661, 305] on input "137" at bounding box center [683, 304] width 45 height 30
type input "145"
click at [853, 312] on div "Add Solar System Use CSV Data Production 8442 kWh Production Ranges 145 %" at bounding box center [685, 301] width 988 height 36
click at [895, 341] on button "Run Scenarios" at bounding box center [924, 350] width 93 height 30
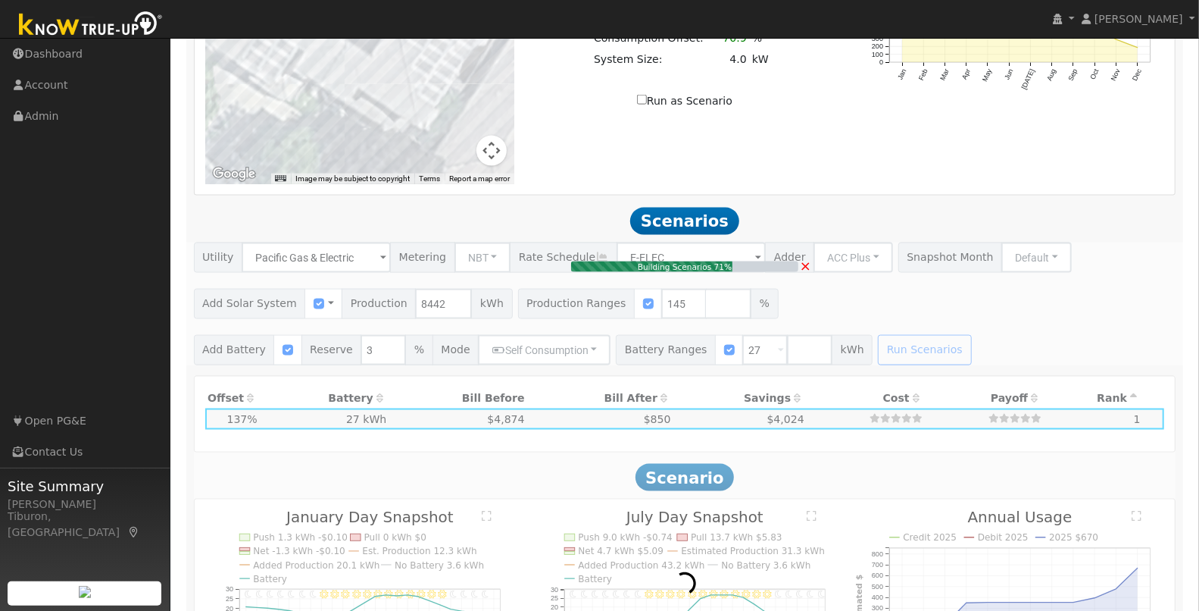
type input "8.2"
type input "$28,562"
type input "$18,289"
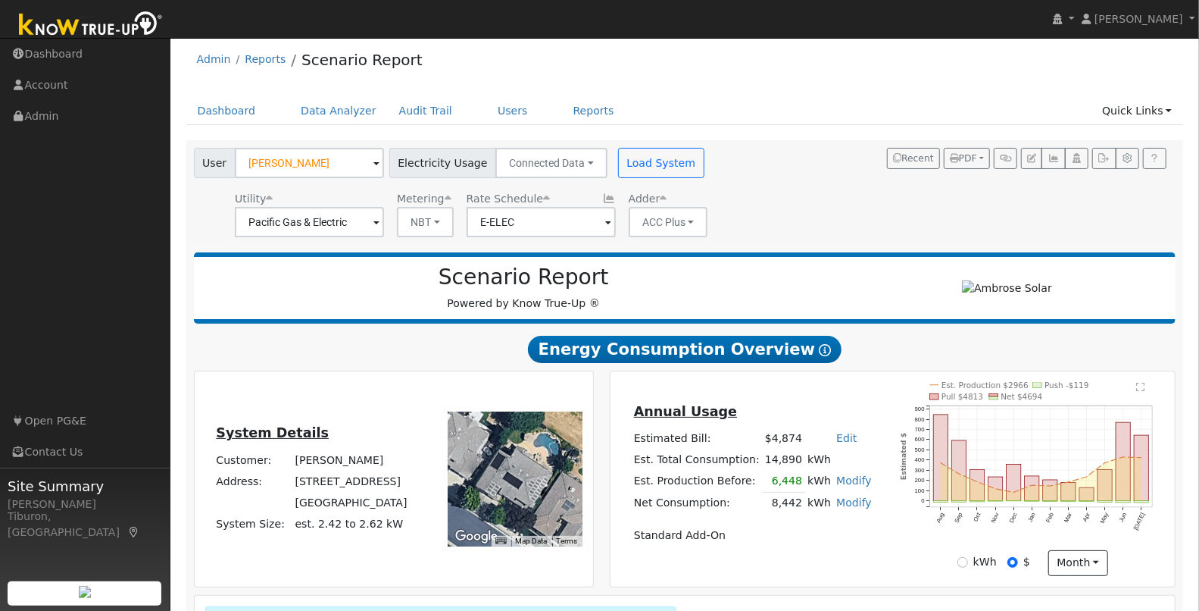
scroll to position [6, 0]
